Goal: Find specific page/section: Find specific page/section

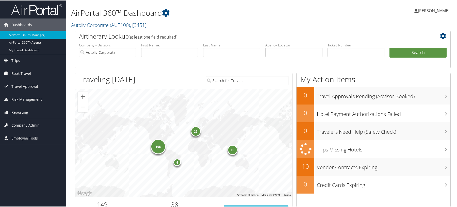
click at [30, 121] on span "Company Admin" at bounding box center [25, 124] width 28 height 13
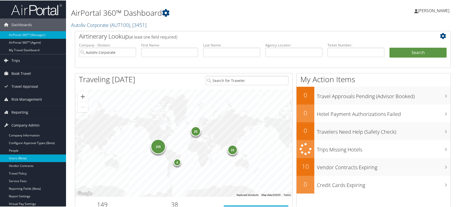
click at [21, 157] on link "Users (Beta)" at bounding box center [33, 158] width 66 height 8
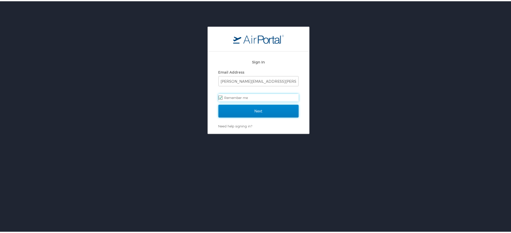
click at [243, 113] on input "Next" at bounding box center [258, 110] width 80 height 13
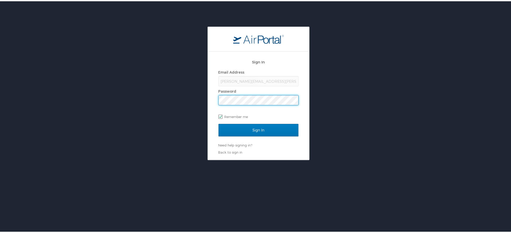
click at [218, 123] on input "Sign In" at bounding box center [258, 129] width 80 height 13
